Goal: Transaction & Acquisition: Subscribe to service/newsletter

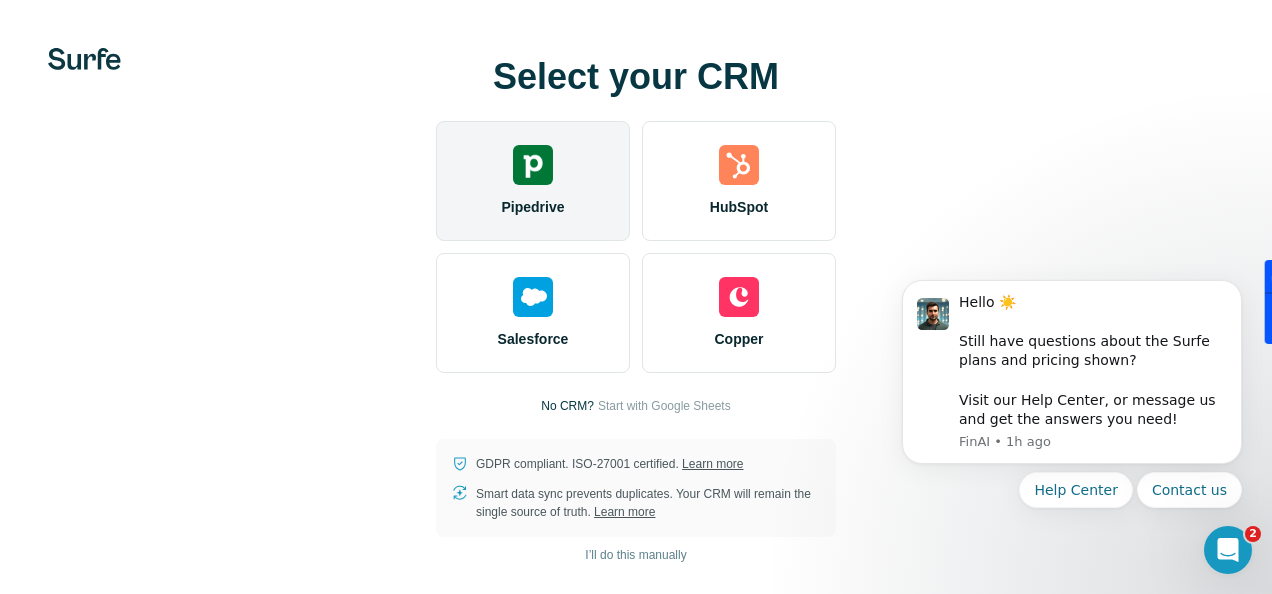
click at [556, 198] on span "Pipedrive" at bounding box center [532, 207] width 63 height 20
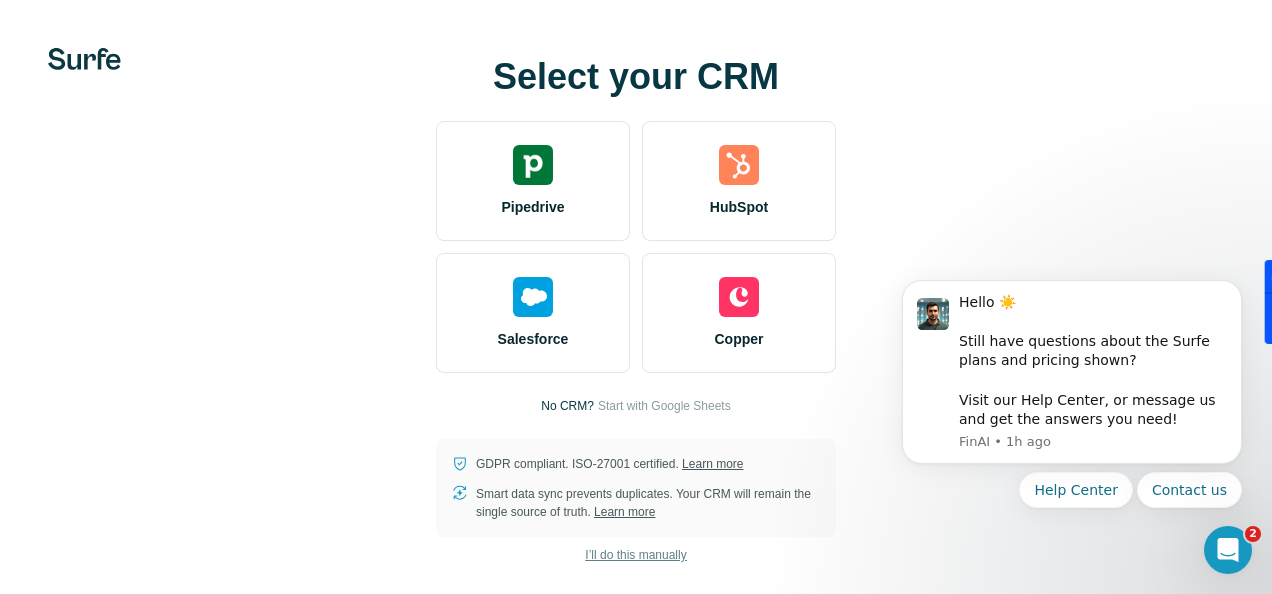
click at [642, 558] on span "I’ll do this manually" at bounding box center [635, 555] width 101 height 18
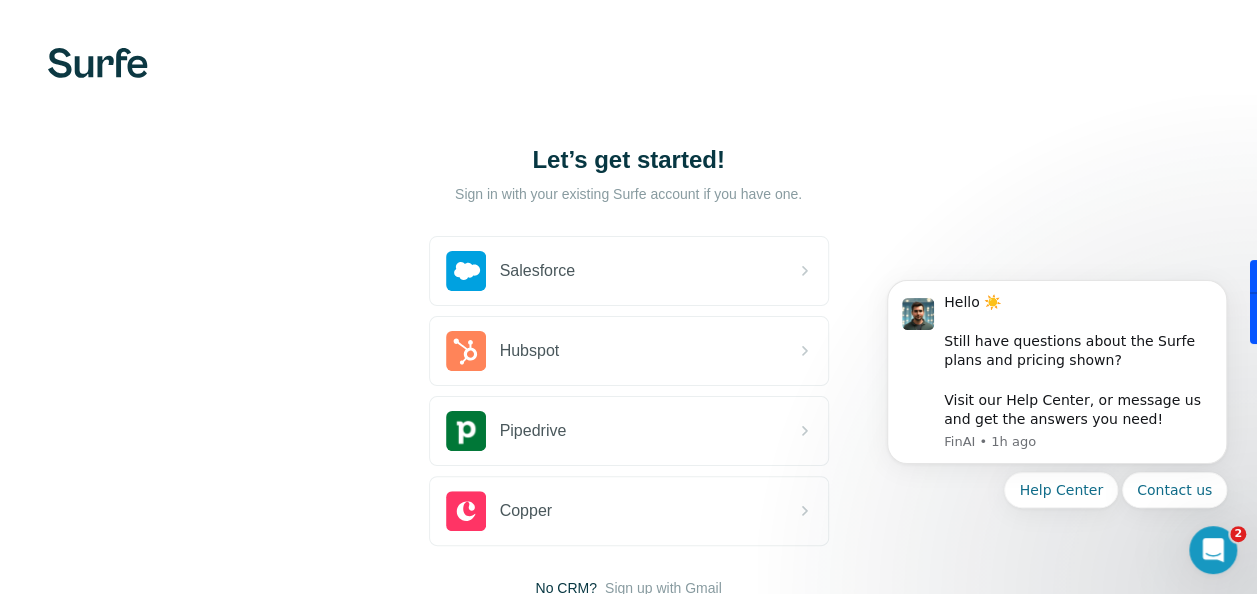
scroll to position [145, 0]
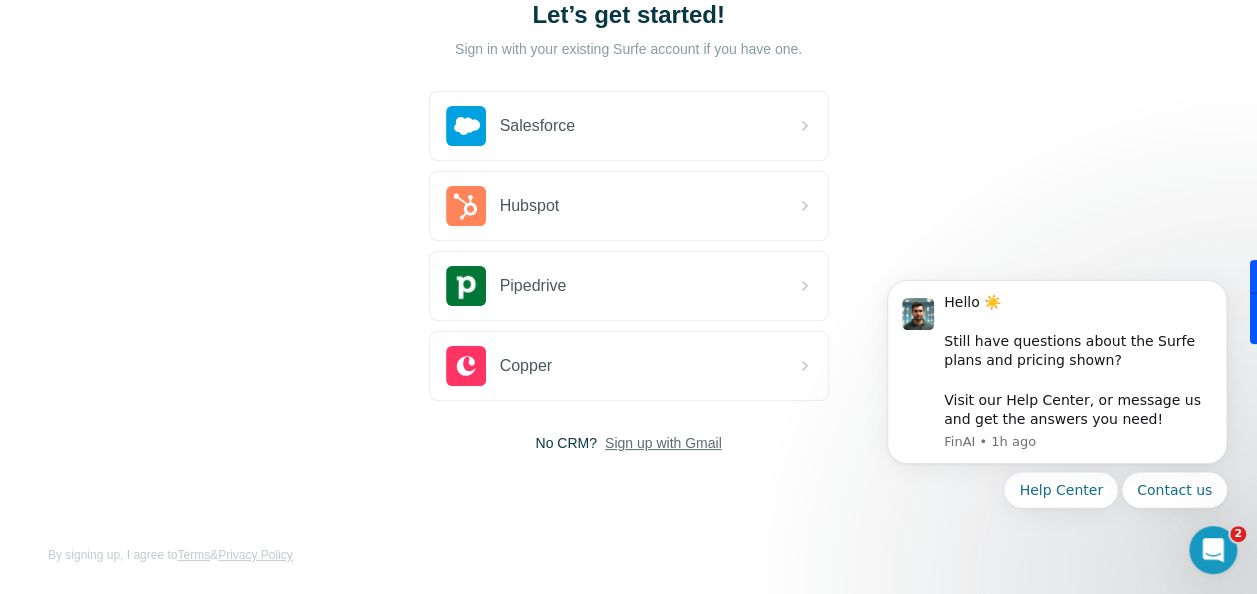
click at [660, 439] on span "Sign up with Gmail" at bounding box center [663, 443] width 117 height 20
click at [670, 490] on button "Sign up with Google" at bounding box center [629, 493] width 400 height 40
